Goal: Task Accomplishment & Management: Use online tool/utility

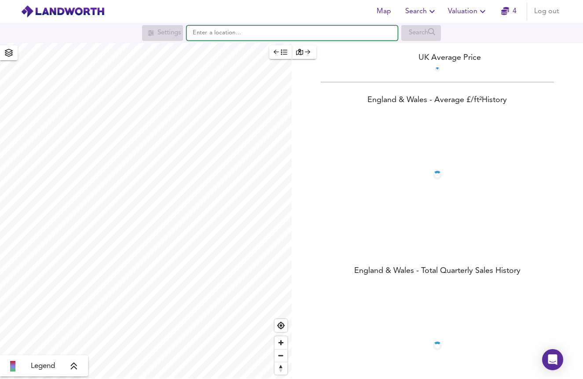
click at [315, 35] on input "text" at bounding box center [291, 33] width 211 height 15
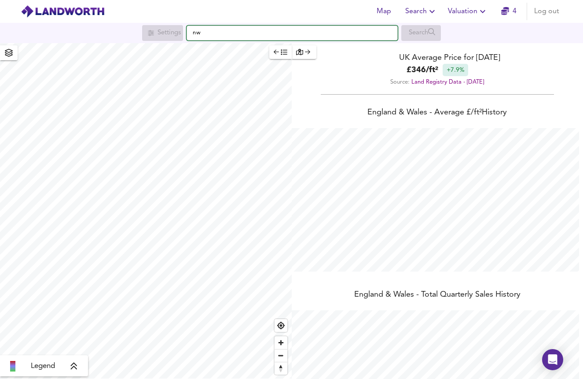
scroll to position [379, 583]
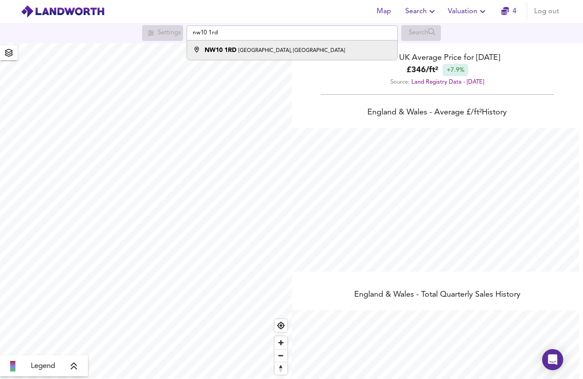
click at [280, 52] on small "[GEOGRAPHIC_DATA], [GEOGRAPHIC_DATA]" at bounding box center [291, 50] width 106 height 5
type input "[STREET_ADDRESS]"
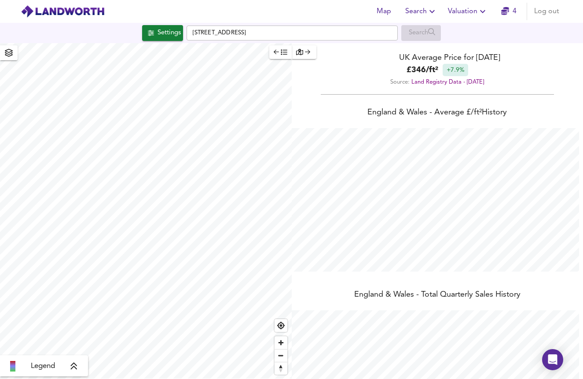
checkbox input "false"
checkbox input "true"
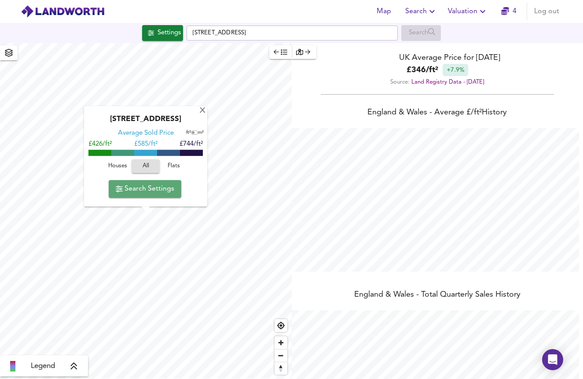
click at [163, 189] on span "Search Settings" at bounding box center [145, 189] width 58 height 12
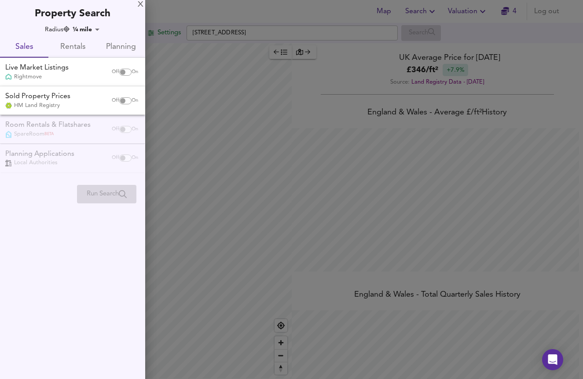
click at [124, 69] on input "checkbox" at bounding box center [122, 72] width 21 height 7
checkbox input "true"
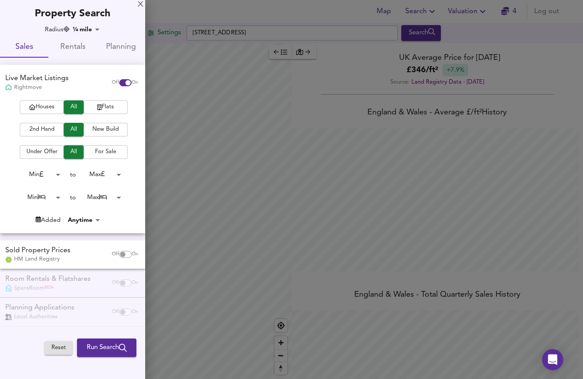
click at [109, 106] on span "Flats" at bounding box center [105, 107] width 35 height 10
click at [44, 130] on span "2nd Hand" at bounding box center [41, 129] width 35 height 10
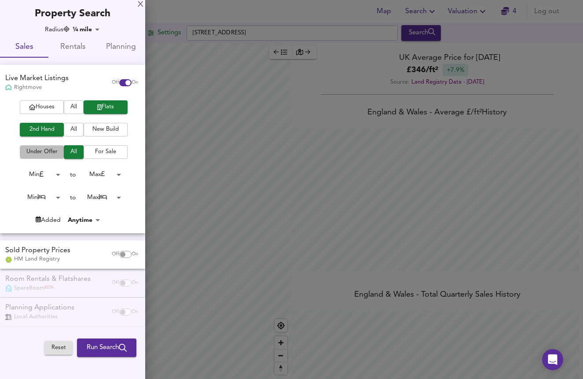
click at [58, 148] on span "Under Offer" at bounding box center [41, 152] width 35 height 10
click at [482, 22] on div at bounding box center [291, 189] width 583 height 379
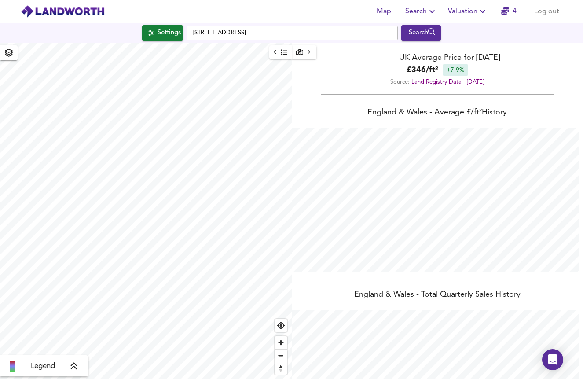
click at [428, 8] on icon "button" at bounding box center [432, 11] width 11 height 11
click at [425, 47] on li "Search History" at bounding box center [420, 48] width 87 height 16
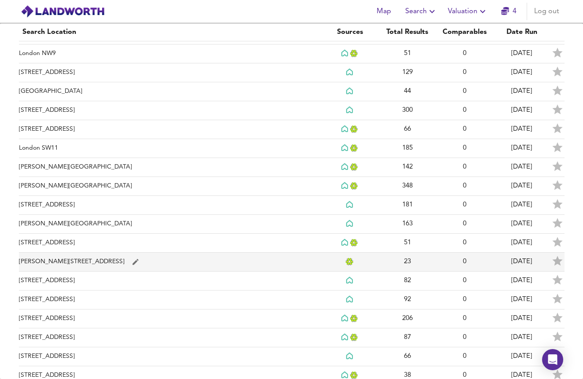
scroll to position [584, 0]
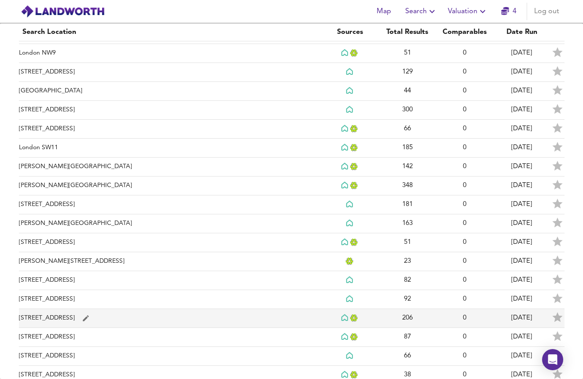
click at [89, 318] on icon "simple table" at bounding box center [86, 318] width 6 height 6
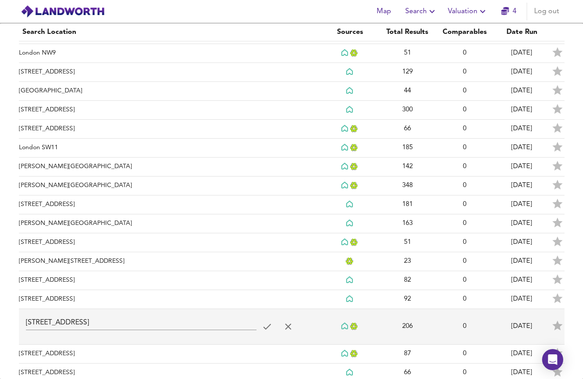
scroll to position [613, 0]
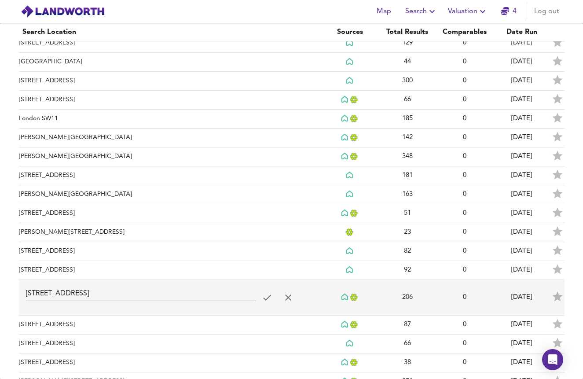
click at [362, 291] on td "simple table" at bounding box center [349, 298] width 57 height 36
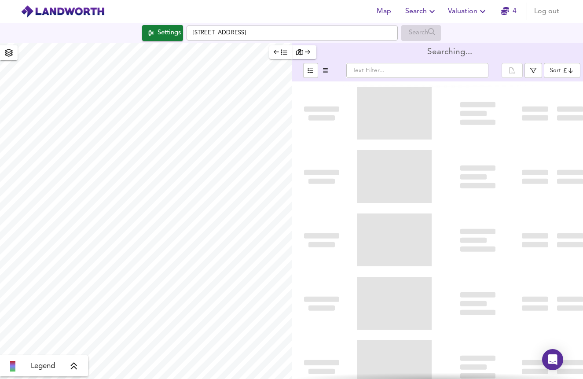
type input "bestdeal"
